Goal: Information Seeking & Learning: Find specific page/section

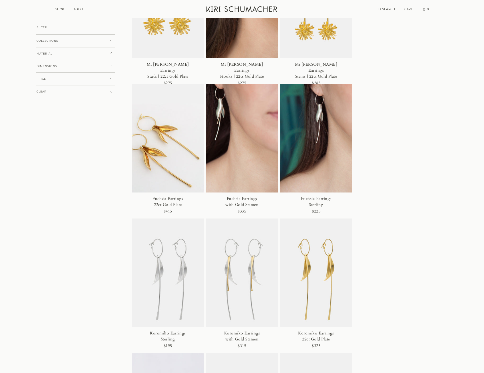
scroll to position [657, 0]
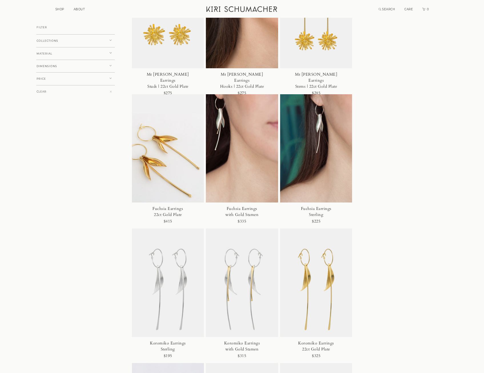
click at [382, 7] on li "SEARCH" at bounding box center [387, 8] width 17 height 5
click at [381, 9] on icon "Search" at bounding box center [380, 9] width 3 height 3
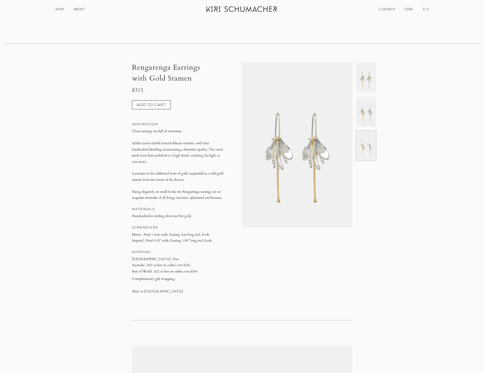
scroll to position [0, 220]
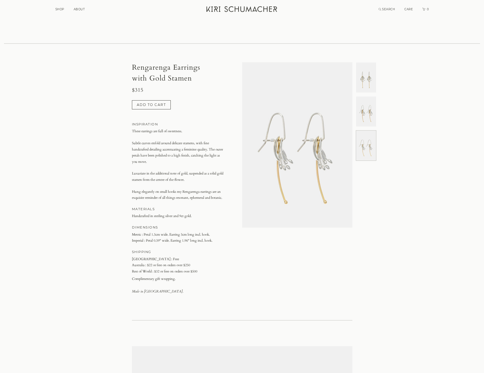
click at [362, 97] on img at bounding box center [366, 112] width 20 height 30
click at [369, 69] on img at bounding box center [366, 78] width 20 height 30
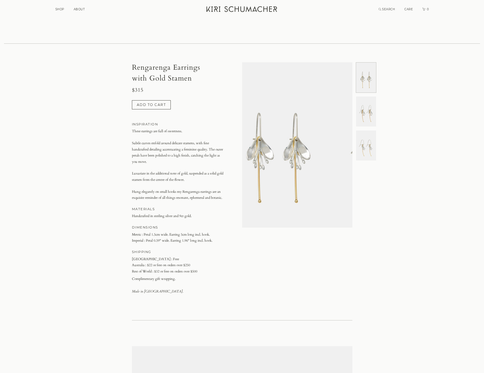
scroll to position [0, 0]
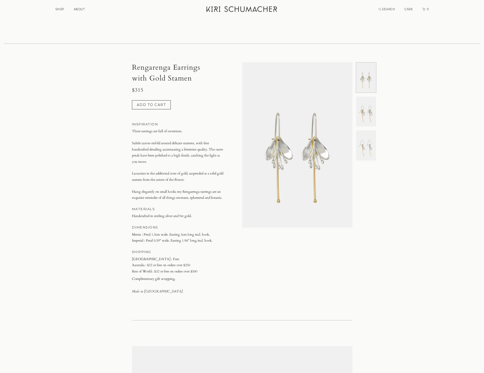
click at [370, 97] on img at bounding box center [366, 112] width 20 height 30
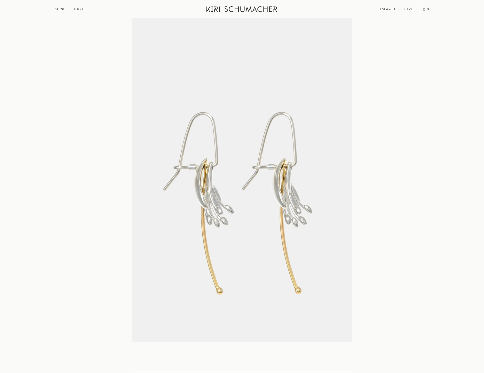
scroll to position [999, 0]
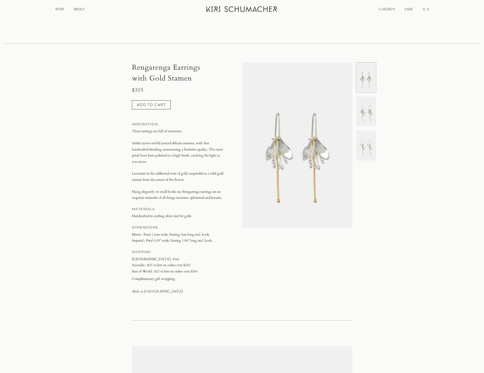
click at [365, 99] on img at bounding box center [366, 112] width 20 height 30
click at [363, 130] on img at bounding box center [366, 145] width 20 height 30
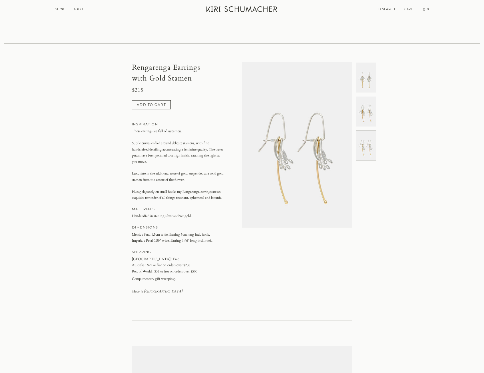
scroll to position [0, 220]
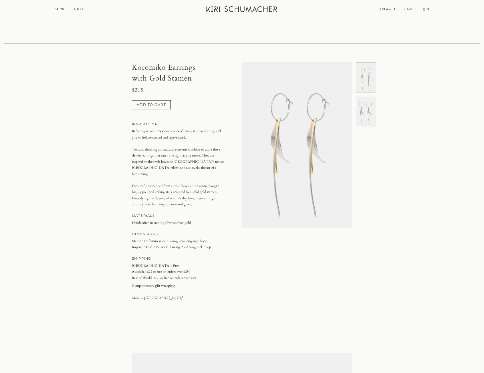
click at [363, 101] on img at bounding box center [366, 112] width 20 height 30
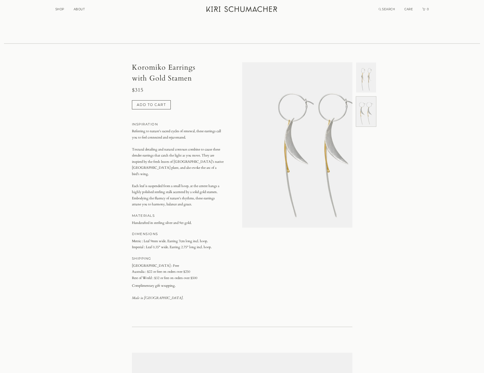
scroll to position [0, 110]
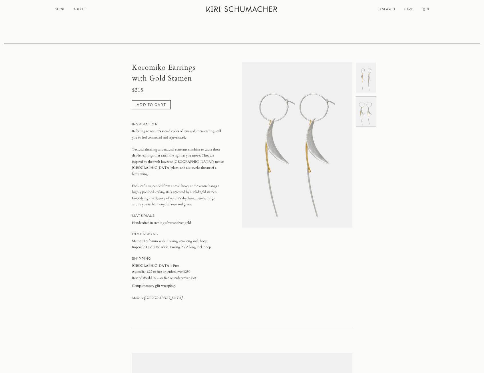
click at [371, 68] on img at bounding box center [366, 78] width 20 height 30
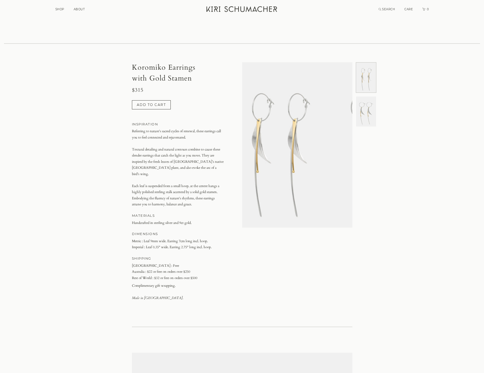
scroll to position [0, 0]
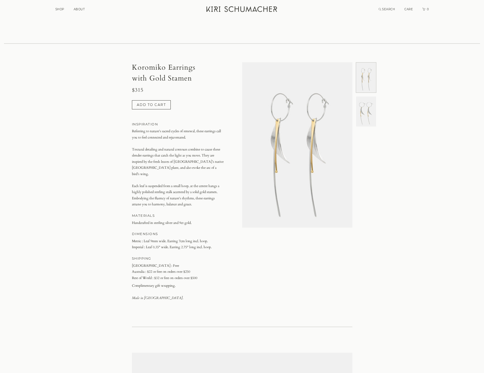
click at [369, 97] on img at bounding box center [366, 112] width 20 height 30
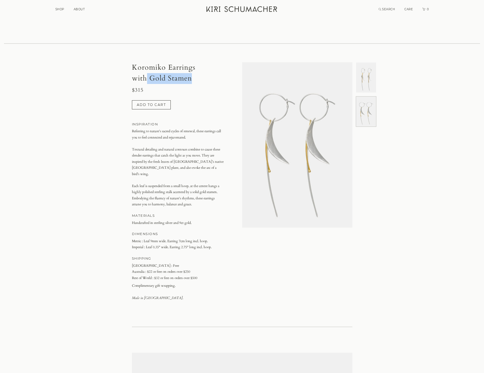
drag, startPoint x: 194, startPoint y: 65, endPoint x: 148, endPoint y: 67, distance: 46.9
click at [148, 67] on h1 "Koromiko Earrings with Gold Stamen" at bounding box center [178, 72] width 93 height 21
copy h1 "Gold Stamen"
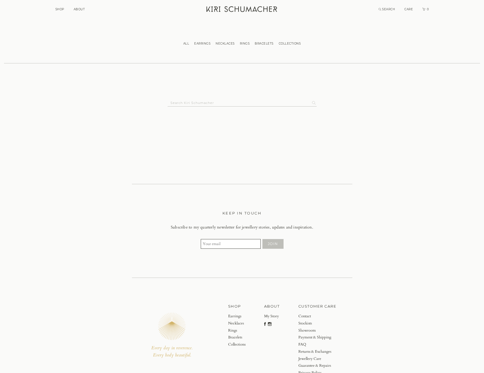
click at [237, 99] on input "Search Kiri Schumacher" at bounding box center [240, 102] width 144 height 7
paste input "Gold Stamen"
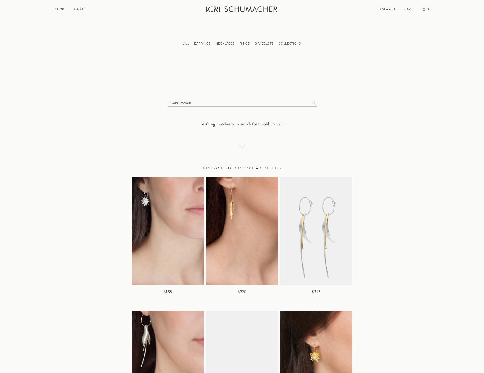
click at [176, 99] on input "Search Kiri Schumacher" at bounding box center [240, 102] width 144 height 7
type input "Stamen"
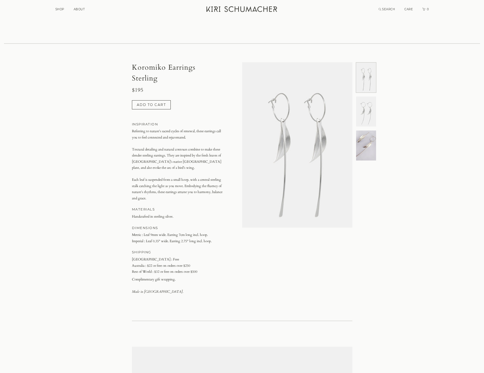
click at [369, 140] on img at bounding box center [366, 145] width 20 height 30
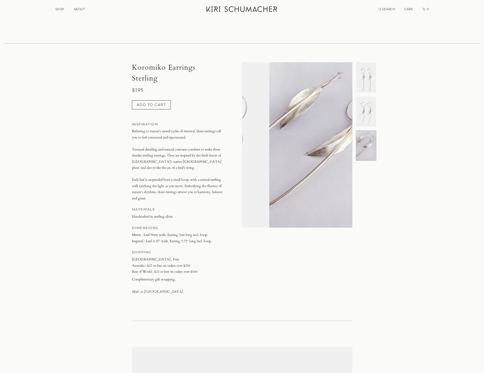
scroll to position [0, 220]
